Goal: Find specific page/section: Find specific page/section

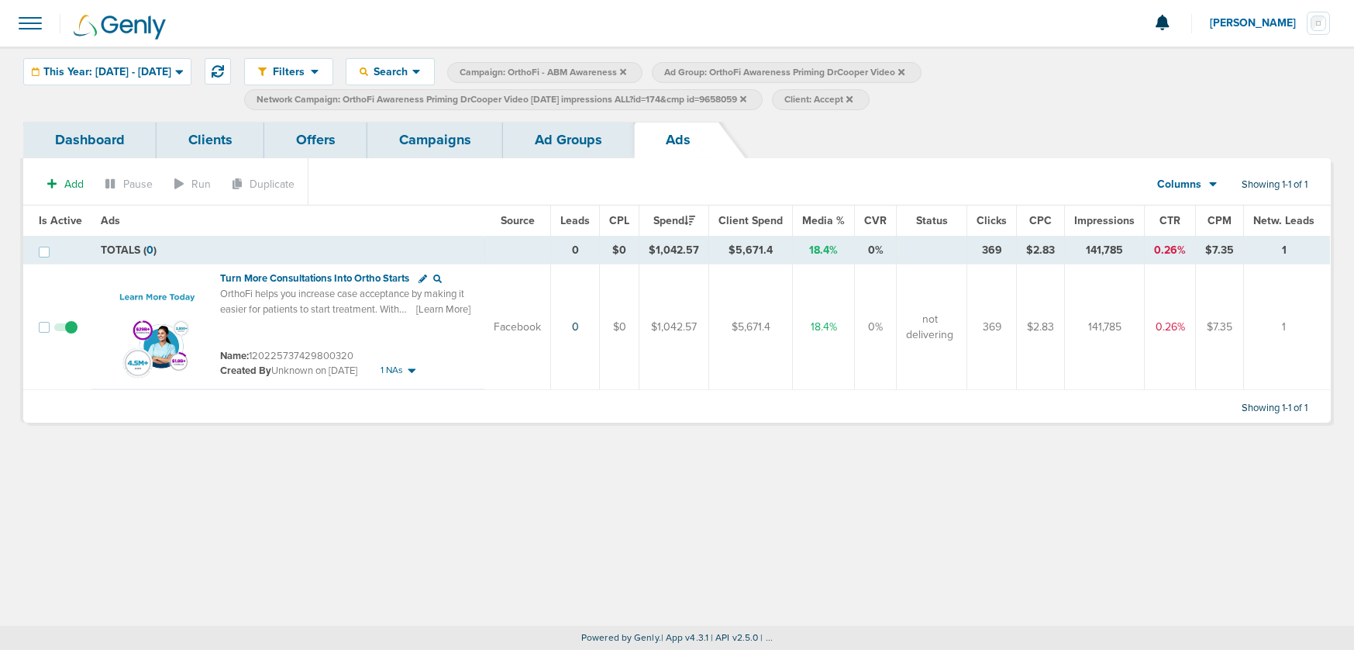
click at [426, 140] on link "Campaigns" at bounding box center [435, 140] width 136 height 36
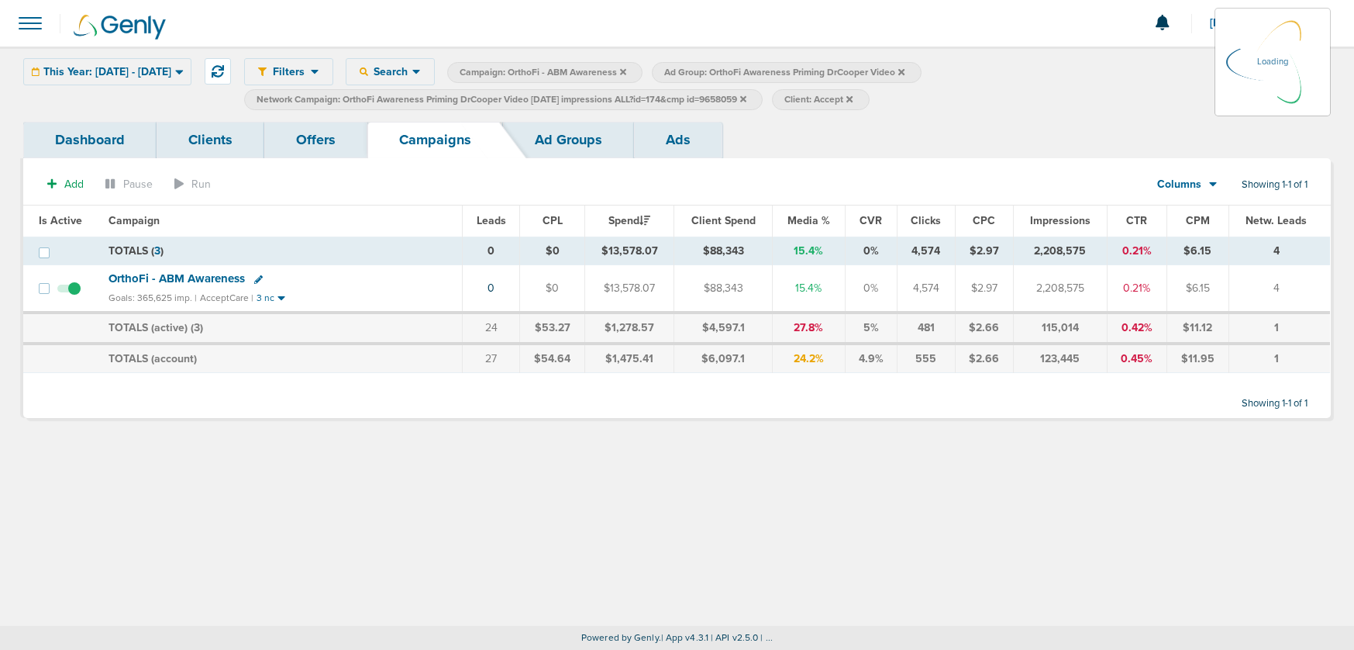
click at [161, 65] on div "This Year: [DATE] - [DATE] [DATE] [DATE] Last 7 Days Last 14 Days This Month La…" at bounding box center [107, 71] width 168 height 27
click at [184, 74] on icon at bounding box center [179, 71] width 9 height 13
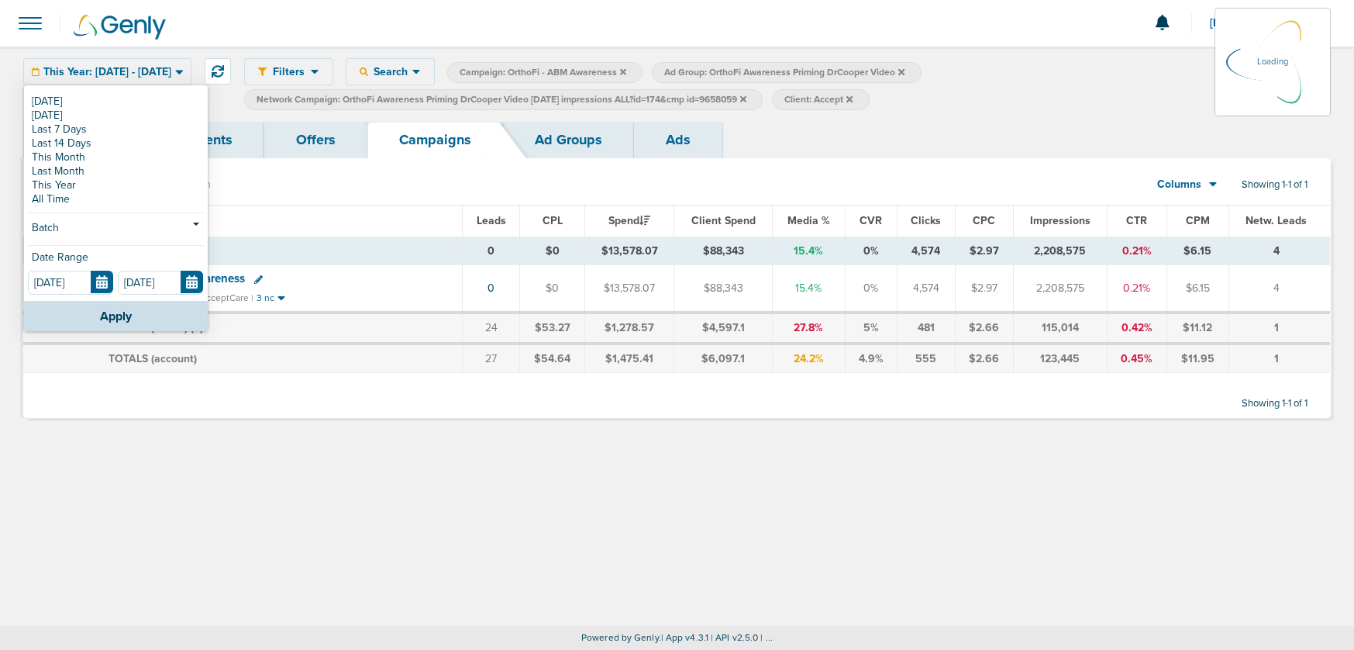
click at [43, 103] on div "Filters Active Only Settings Status Active Inactive Objectives MQL SQL Traffic …" at bounding box center [677, 84] width 1354 height 75
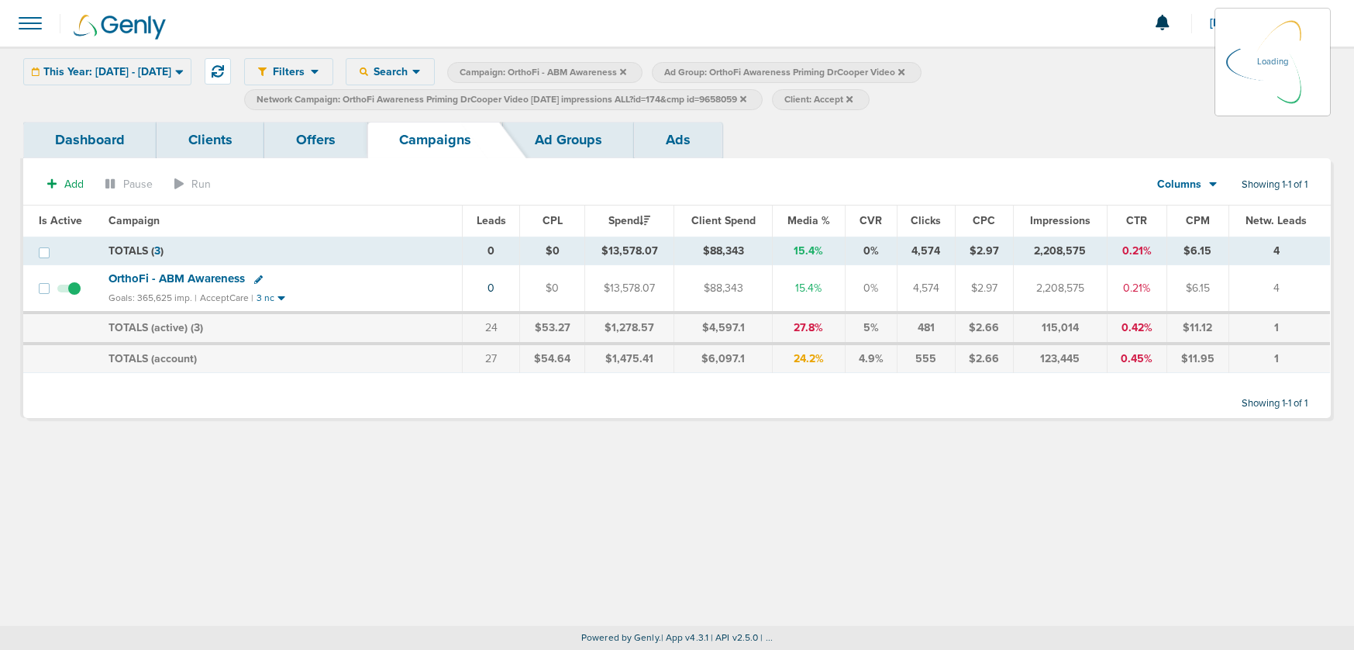
click at [157, 74] on div "This Year: [DATE] - [DATE] [DATE] [DATE] Last 7 Days Last 14 Days This Month La…" at bounding box center [107, 71] width 168 height 27
click at [192, 73] on div "This Year: [DATE] - [DATE] [DATE] [DATE] Last 7 Days Last 14 Days This Month La…" at bounding box center [107, 71] width 168 height 27
click at [183, 72] on icon at bounding box center [179, 72] width 8 height 5
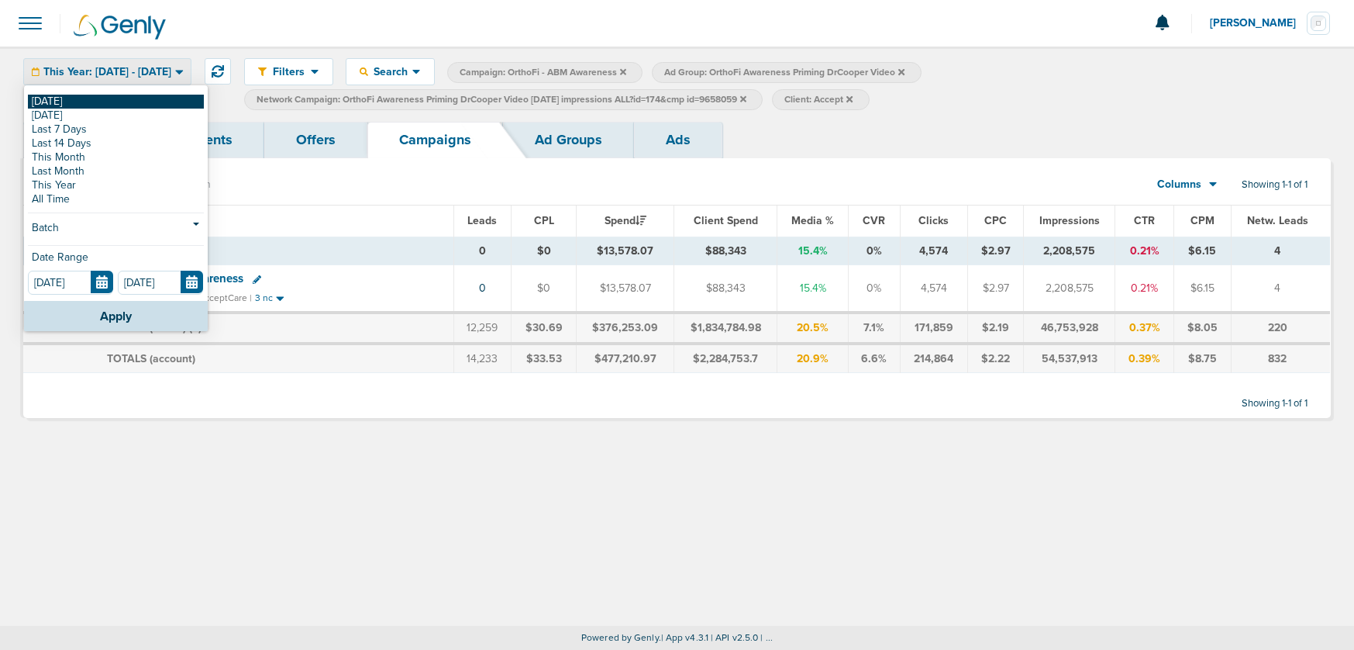
click at [55, 102] on link "[DATE]" at bounding box center [116, 102] width 176 height 14
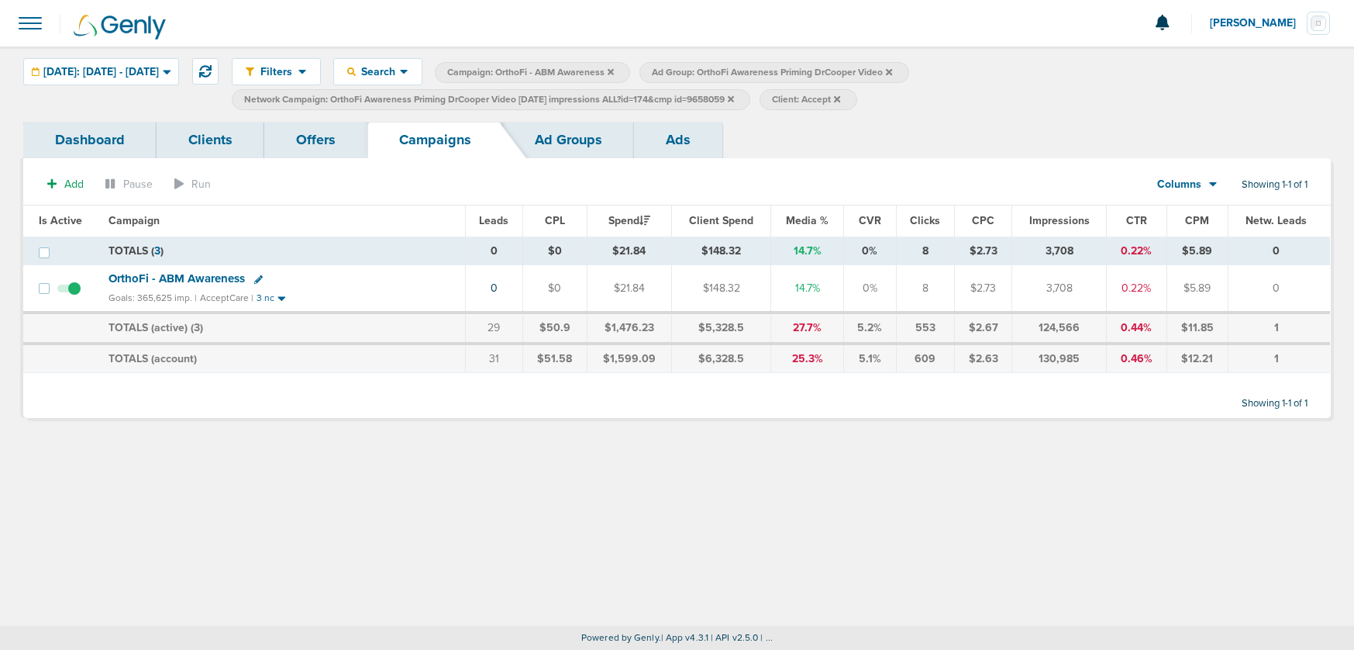
click at [734, 101] on icon at bounding box center [731, 99] width 6 height 9
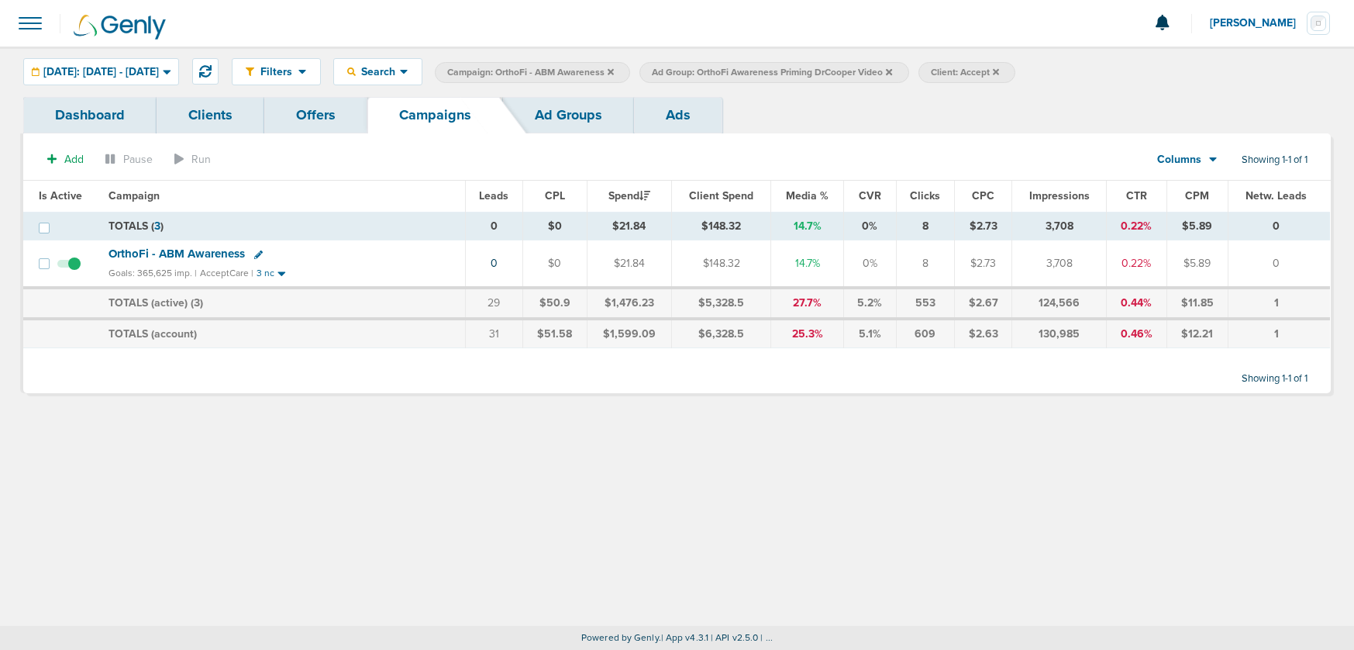
click at [892, 74] on icon at bounding box center [889, 71] width 6 height 9
click at [720, 73] on icon at bounding box center [717, 71] width 6 height 6
click at [614, 70] on icon at bounding box center [611, 71] width 6 height 9
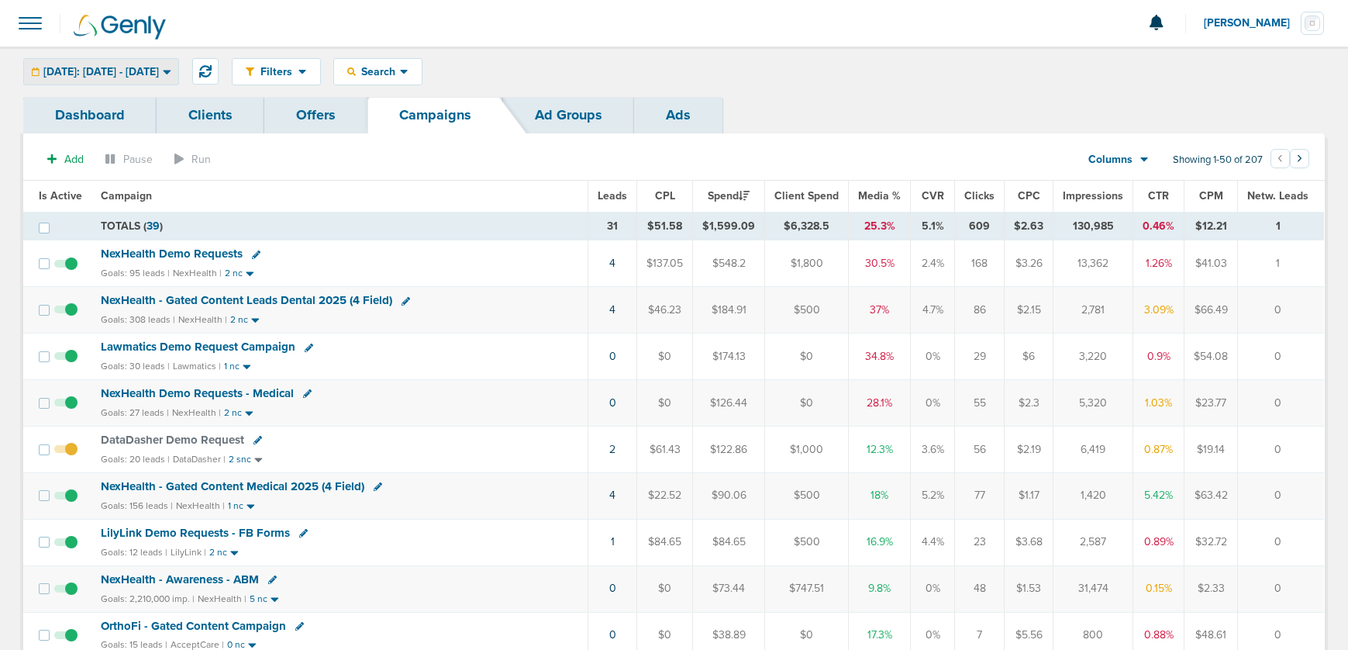
click at [116, 70] on span "[DATE]: [DATE] - [DATE]" at bounding box center [101, 72] width 116 height 11
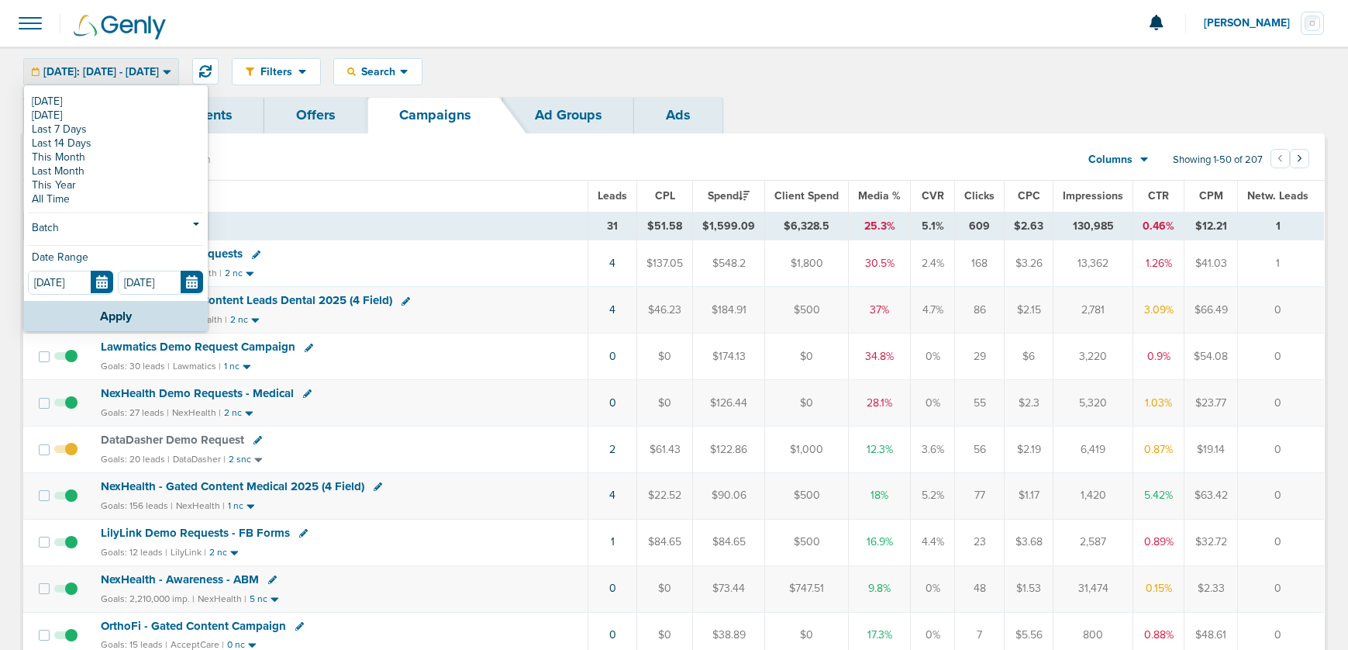
drag, startPoint x: 647, startPoint y: 63, endPoint x: 489, endPoint y: 67, distance: 157.5
click at [646, 63] on div "Filters Active Only Settings Status Active Inactive Objectives MQL SQL Traffic …" at bounding box center [778, 71] width 1093 height 27
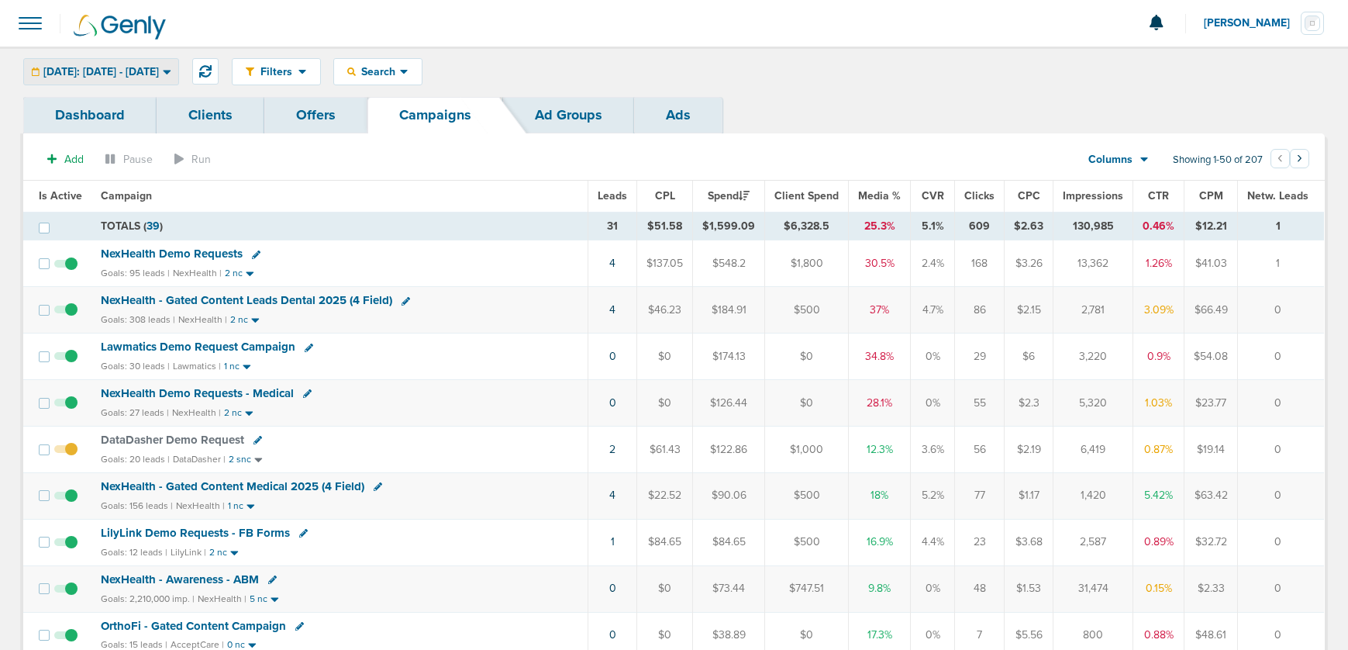
click at [88, 60] on div "[DATE]: [DATE] - [DATE]" at bounding box center [101, 72] width 154 height 26
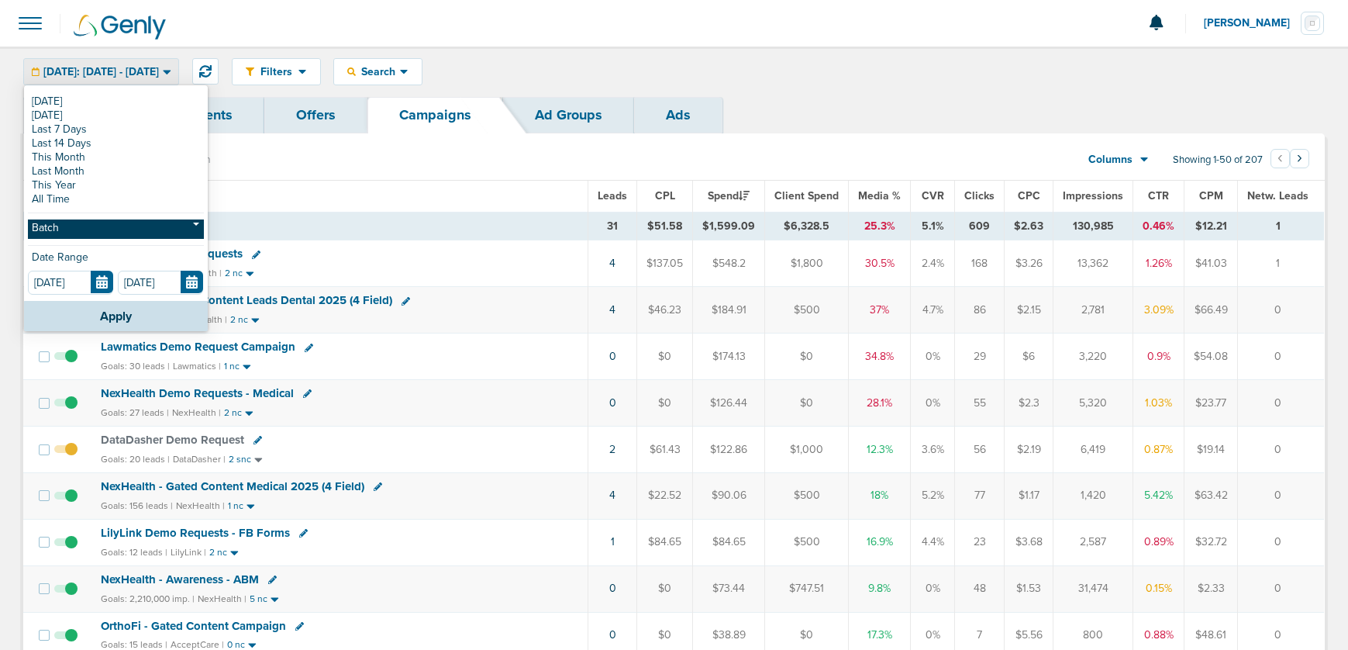
click at [102, 229] on link "Batch" at bounding box center [116, 228] width 176 height 19
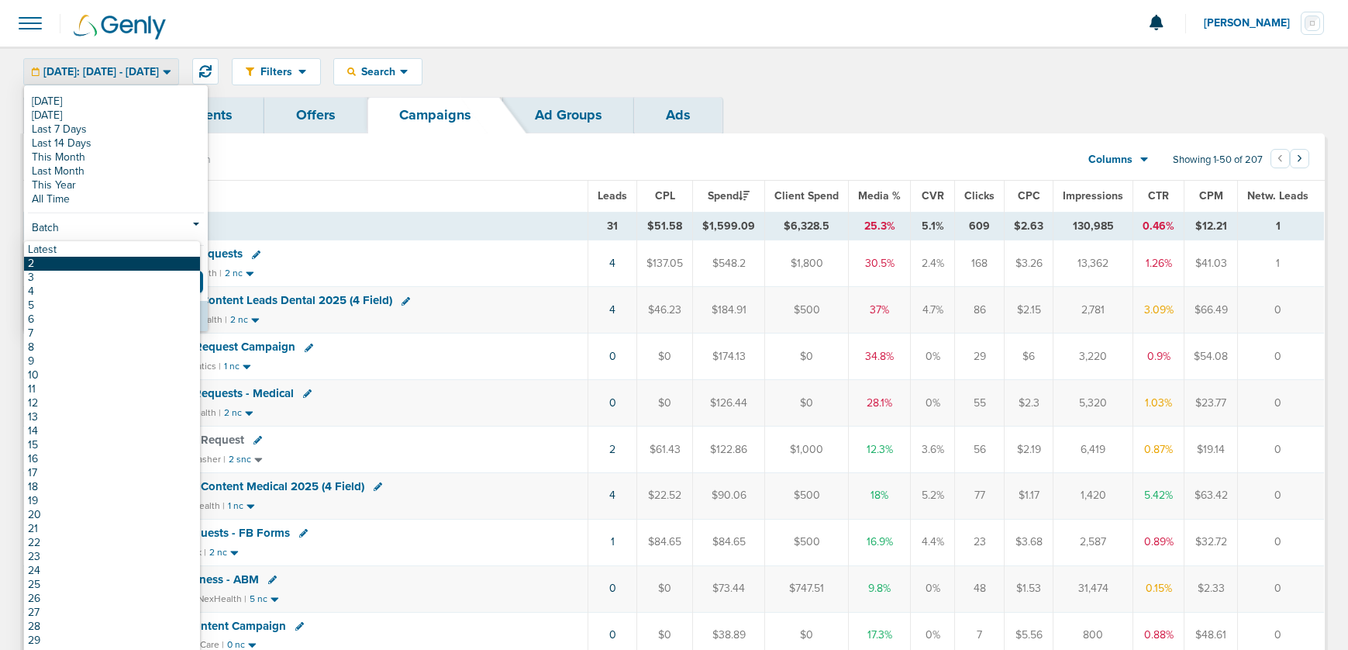
click at [117, 261] on link "2" at bounding box center [112, 264] width 176 height 14
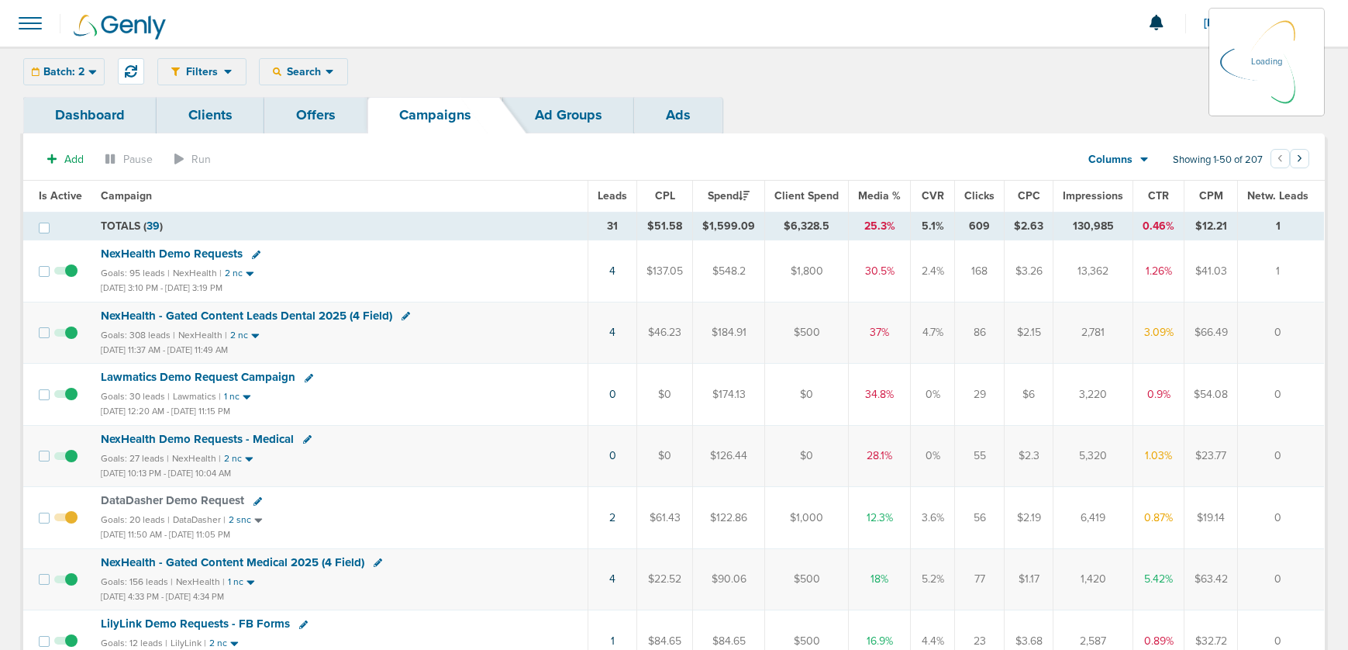
click at [59, 76] on div "Batch: 2 [DATE] [DATE] Last 7 Days Last 14 Days This Month Last Month This Year…" at bounding box center [63, 71] width 81 height 27
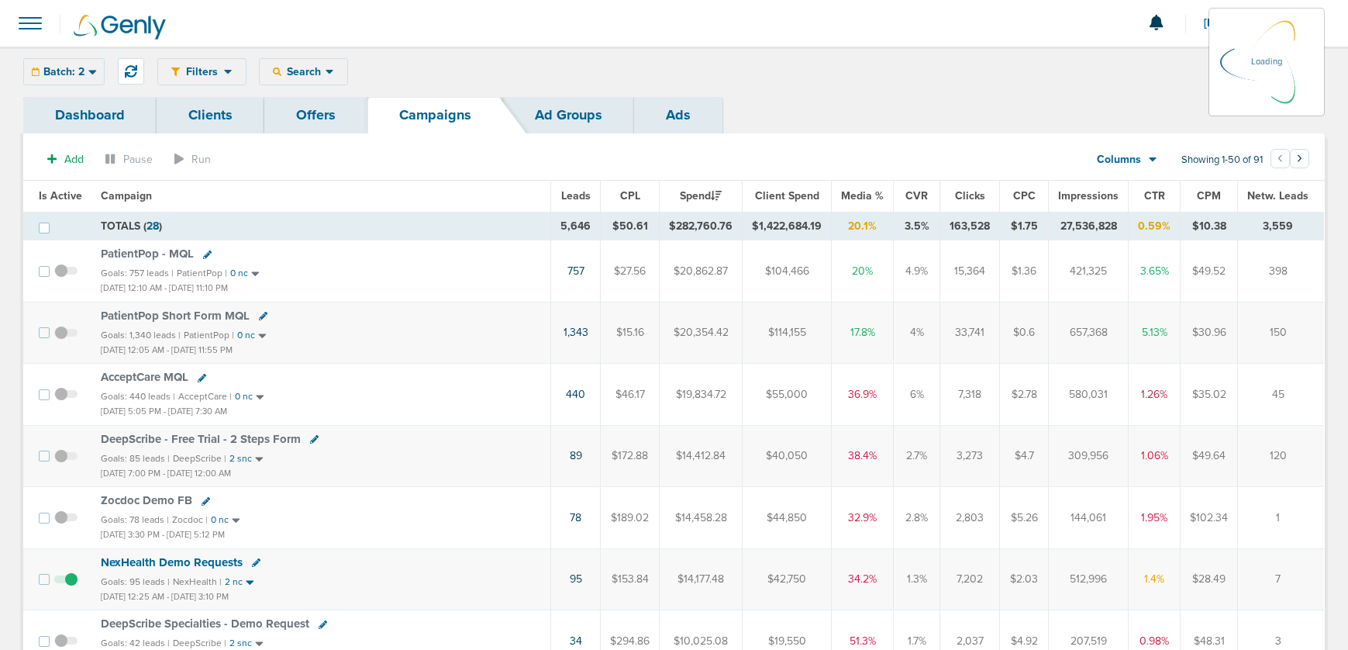
click at [61, 70] on div "Batch: 2 [DATE] [DATE] Last 7 Days Last 14 Days This Month Last Month This Year…" at bounding box center [63, 71] width 81 height 27
click at [55, 64] on div "Batch: 2" at bounding box center [64, 72] width 80 height 26
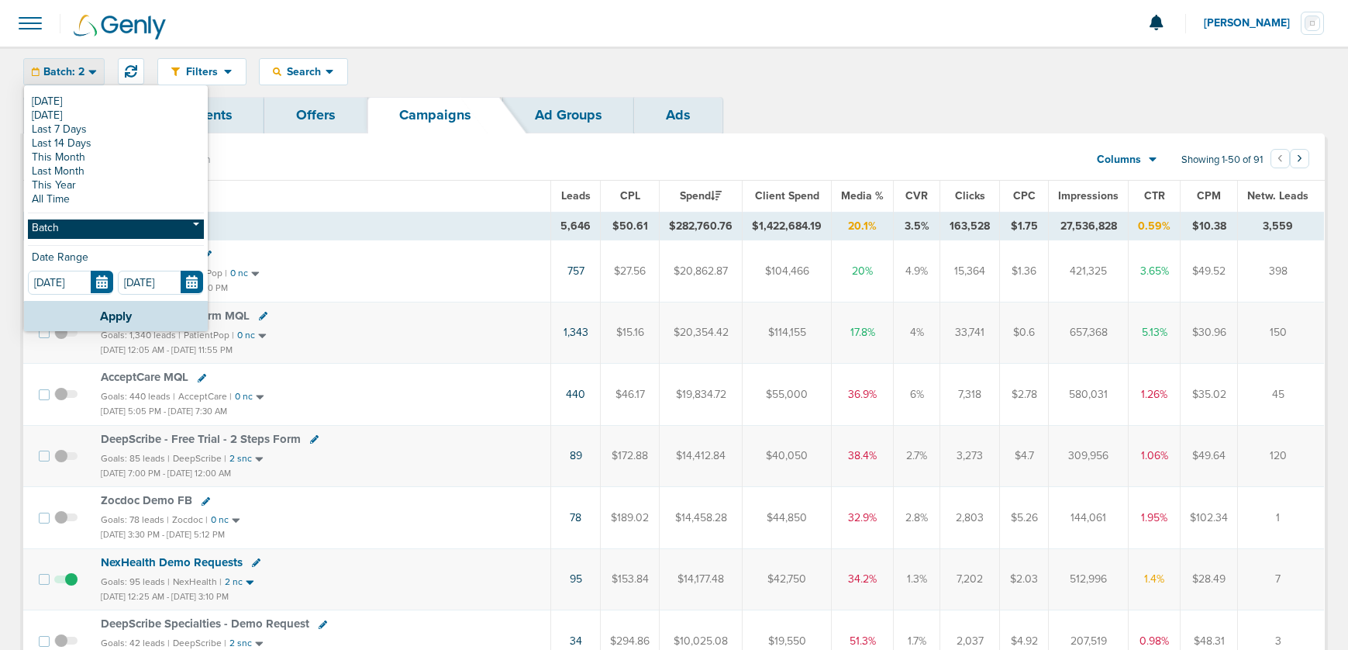
click at [98, 233] on link "Batch" at bounding box center [116, 228] width 176 height 19
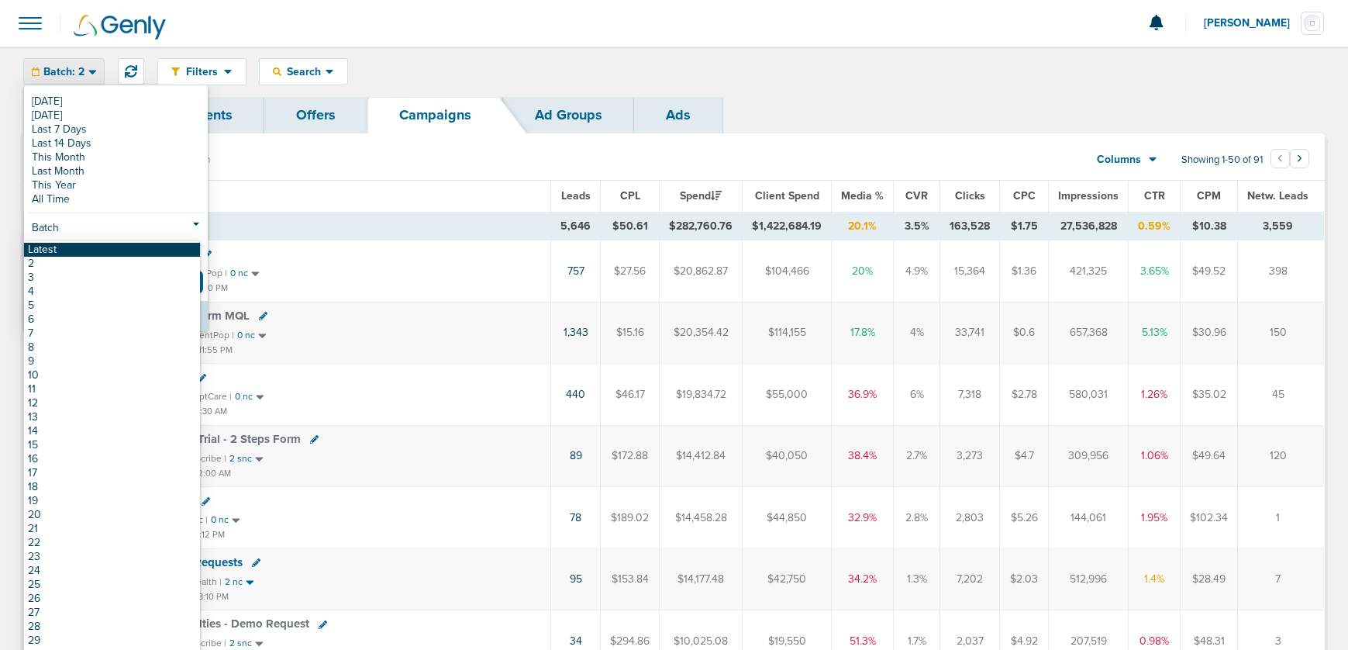
click at [89, 246] on link "Latest" at bounding box center [112, 250] width 176 height 14
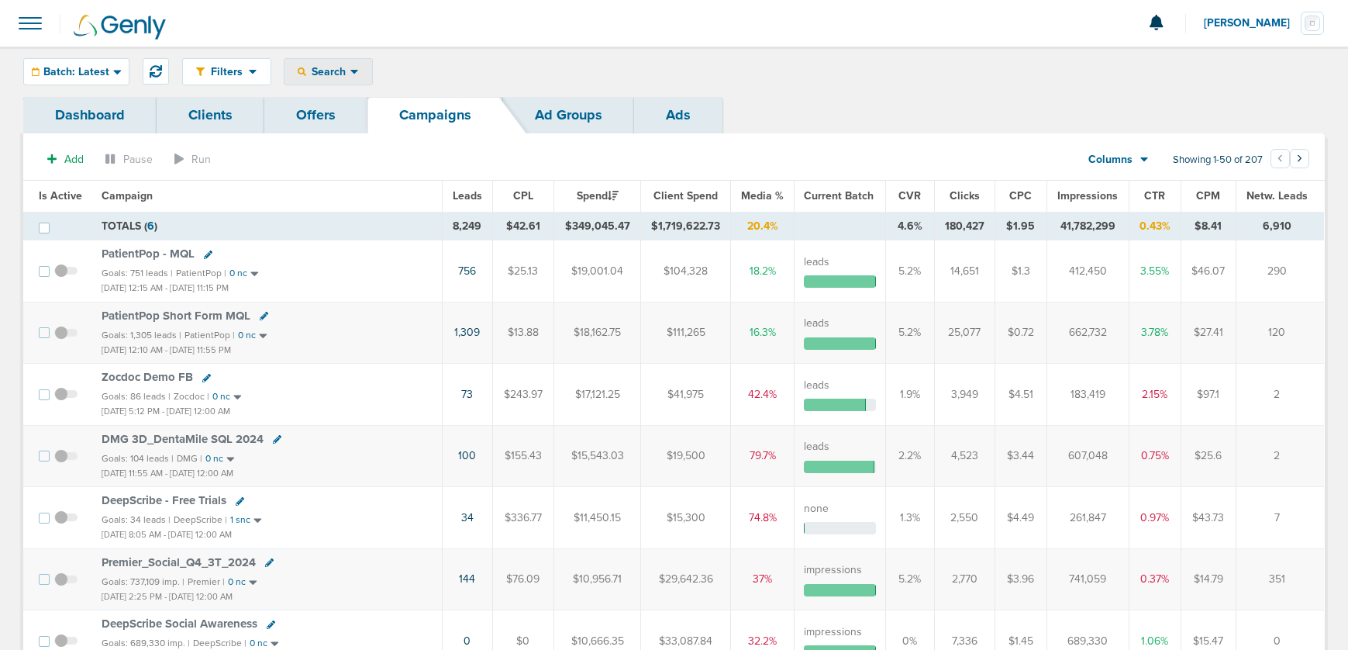
click at [316, 73] on span "Search" at bounding box center [328, 71] width 44 height 13
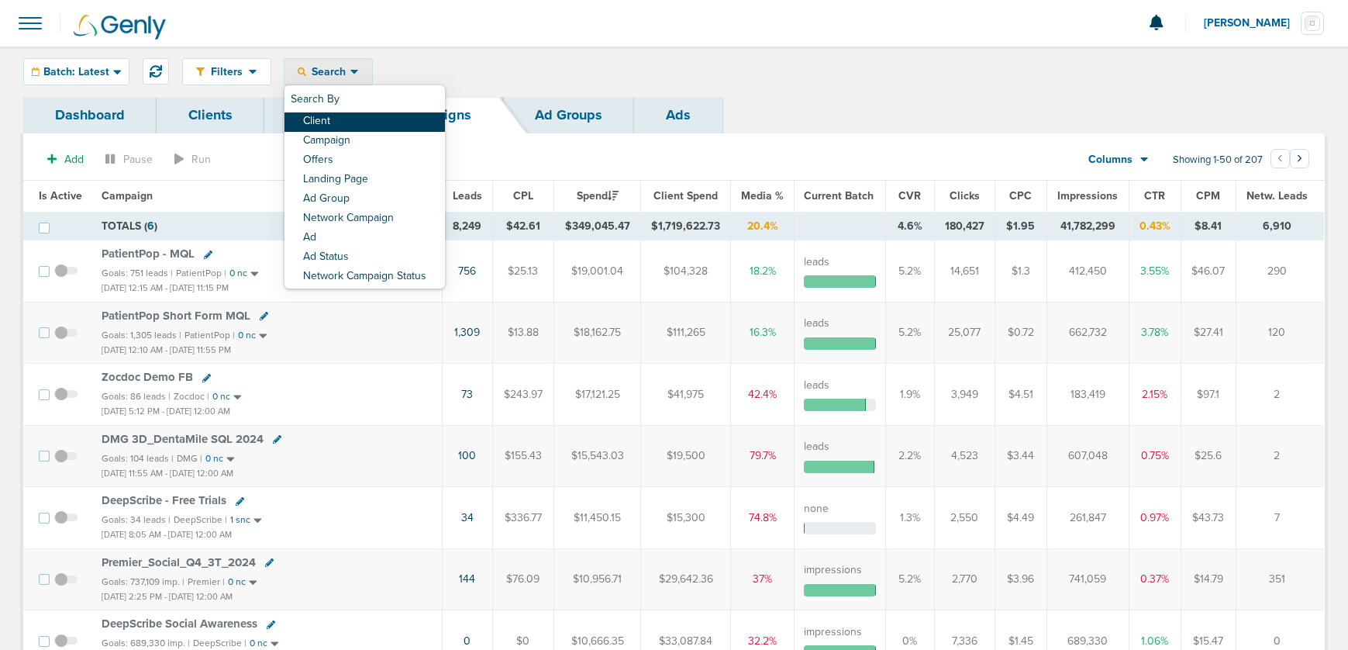
click at [343, 122] on link "Client" at bounding box center [365, 121] width 160 height 19
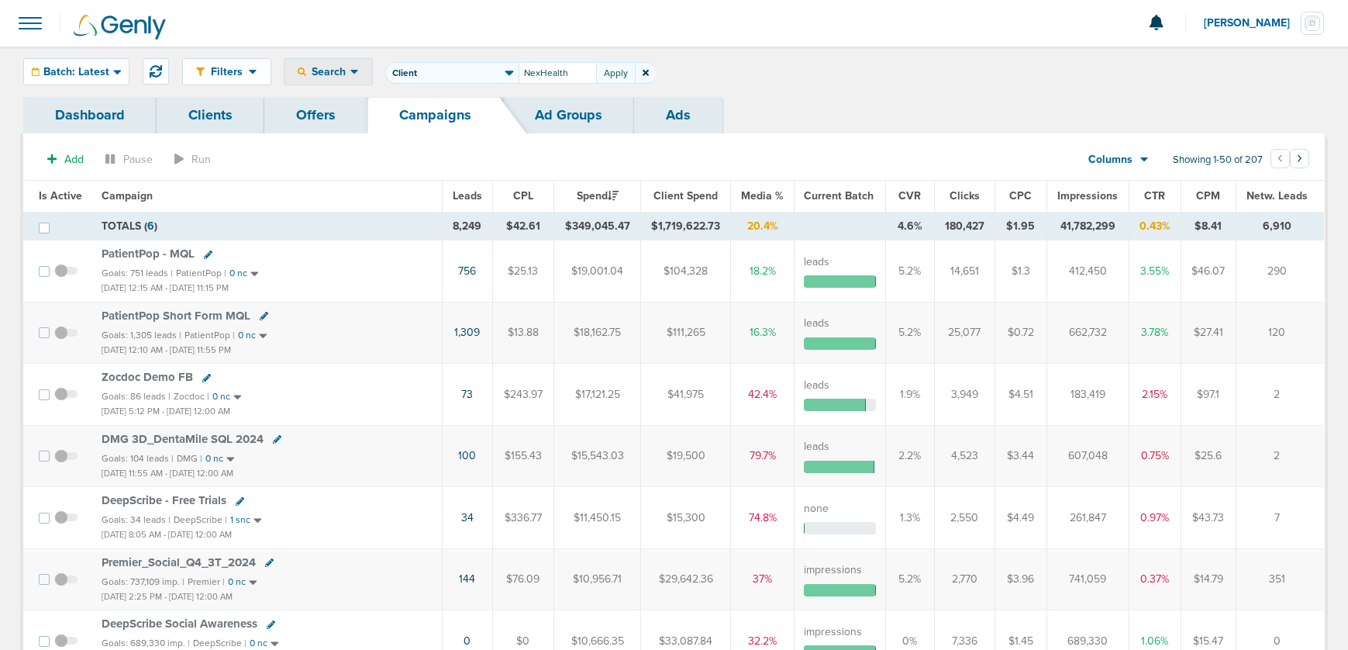
type input "NexHealth"
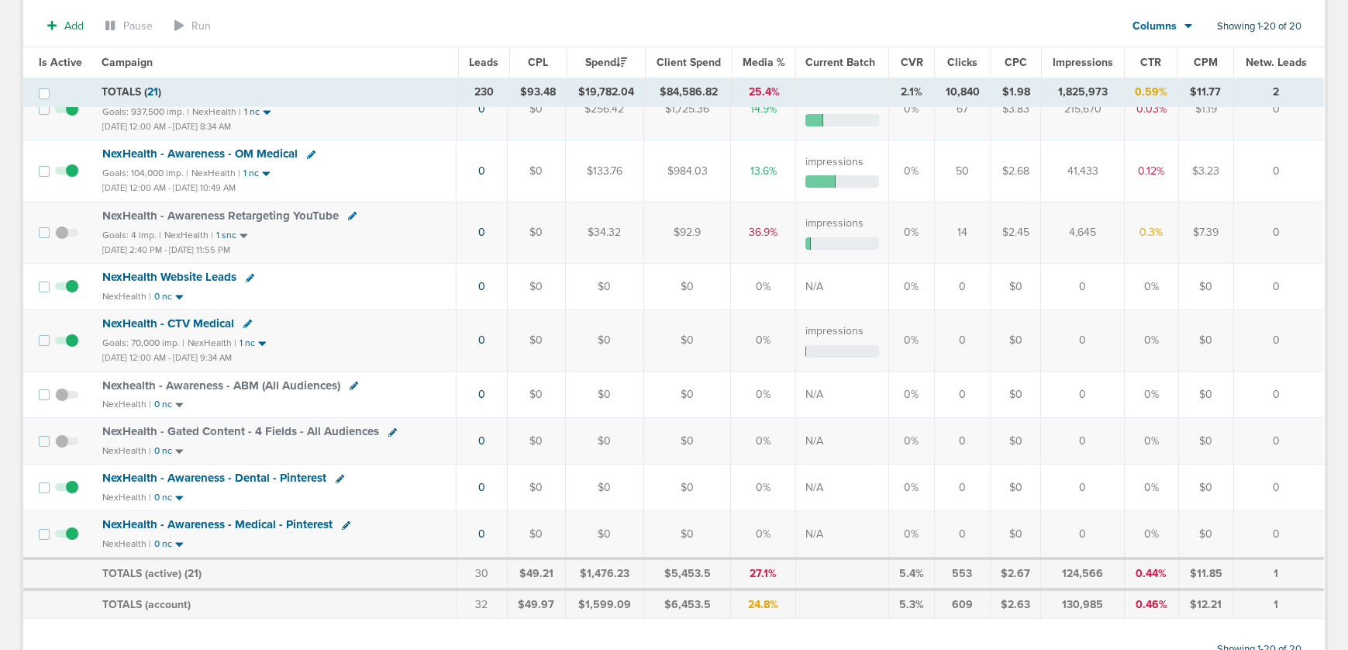
scroll to position [897, 0]
